Goal: Navigation & Orientation: Find specific page/section

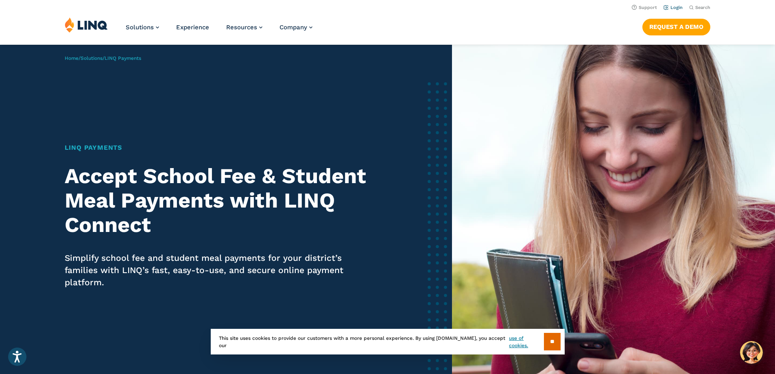
click at [670, 8] on link "Login" at bounding box center [672, 7] width 19 height 5
click at [667, 8] on link "Login" at bounding box center [672, 7] width 19 height 5
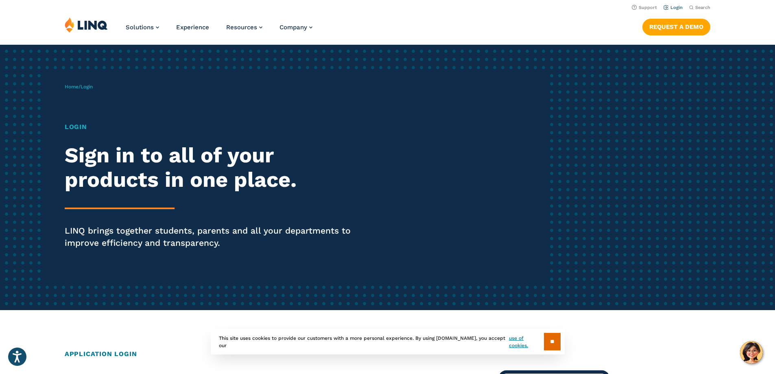
click at [669, 7] on link "Login" at bounding box center [672, 7] width 19 height 5
click at [669, 5] on link "Login" at bounding box center [672, 7] width 19 height 5
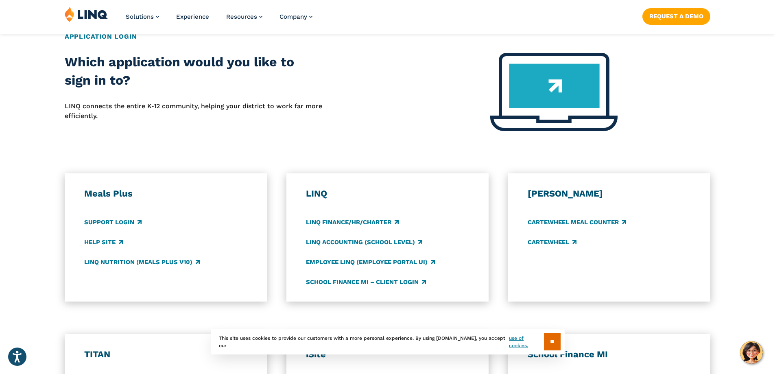
scroll to position [341, 0]
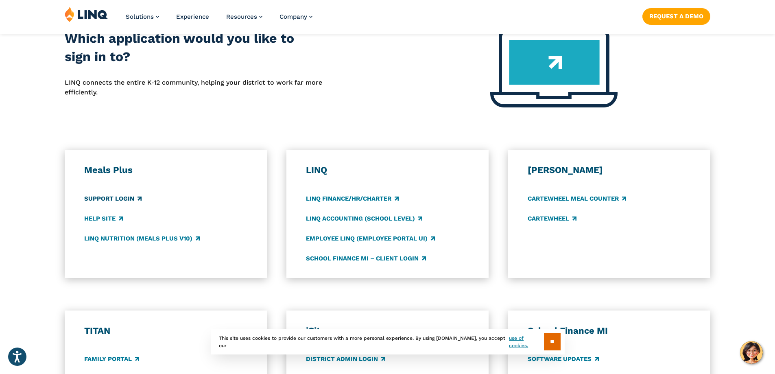
click at [116, 198] on link "Support Login" at bounding box center [112, 198] width 57 height 9
